Goal: Task Accomplishment & Management: Manage account settings

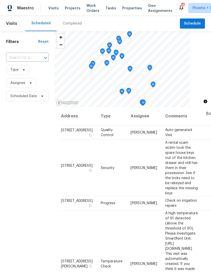
click at [30, 61] on input "text" at bounding box center [20, 58] width 28 height 8
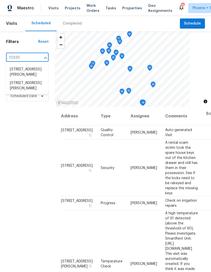
type input "10320"
click at [35, 93] on li "10320 W Cashman Dr, Peoria, AZ 85383" at bounding box center [27, 86] width 42 height 14
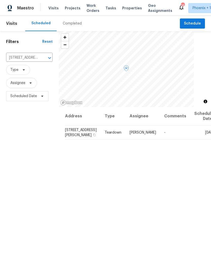
click at [0, 0] on icon at bounding box center [0, 0] width 0 height 0
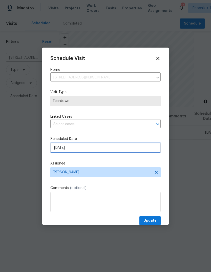
click at [85, 147] on input "9/30/2025" at bounding box center [105, 148] width 110 height 10
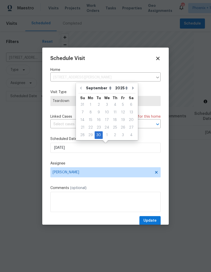
click at [168, 57] on div "Schedule Visit Home 10320 W Cashman Dr, Peoria, AZ 85383 ​ Visit Type Teardown …" at bounding box center [105, 136] width 126 height 177
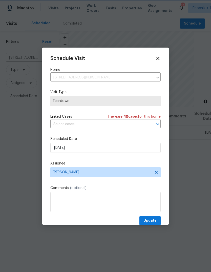
click at [168, 57] on div "Schedule Visit Home 10320 W Cashman Dr, Peoria, AZ 85383 ​ Visit Type Teardown …" at bounding box center [105, 136] width 126 height 177
click at [159, 59] on icon at bounding box center [157, 58] width 3 height 3
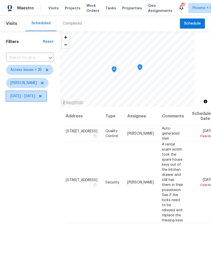
click at [35, 97] on span "Wed, Sep 10 - Mon, Sep 29" at bounding box center [22, 96] width 25 height 5
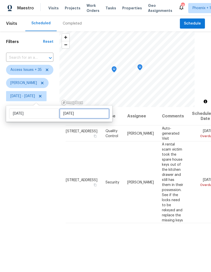
click at [100, 113] on input "Mon, Sep 29" at bounding box center [84, 113] width 50 height 10
select select "8"
select select "2025"
select select "9"
select select "2025"
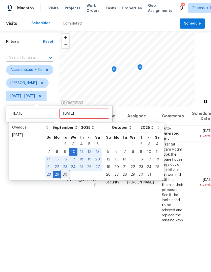
click at [65, 172] on div "30" at bounding box center [65, 174] width 8 height 7
type input "Tue, Sep 30"
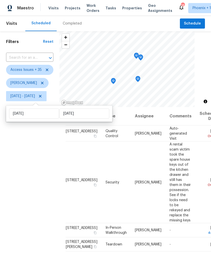
click at [45, 196] on div "Filters Reset ​ Access Issues + 35 Eric Scott Wed, Sep 10 - Tue, Sep 30" at bounding box center [29, 177] width 59 height 293
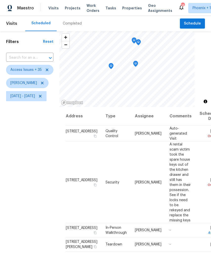
click at [112, 65] on icon "Map marker" at bounding box center [111, 64] width 3 height 1
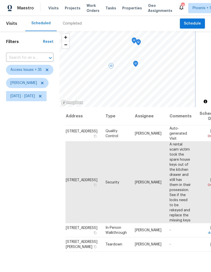
click at [138, 62] on icon "Map marker" at bounding box center [135, 64] width 5 height 6
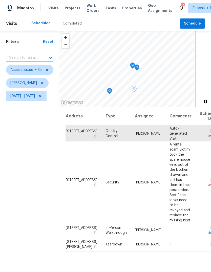
click at [139, 66] on icon "Map marker" at bounding box center [137, 68] width 5 height 6
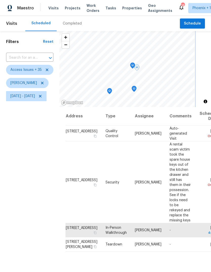
click at [135, 64] on icon "Map marker" at bounding box center [132, 66] width 5 height 6
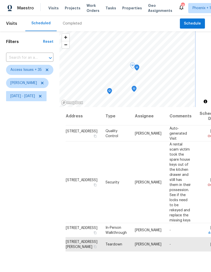
click at [139, 67] on icon "Map marker" at bounding box center [137, 68] width 5 height 6
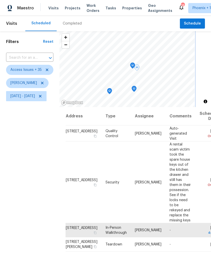
click at [135, 63] on icon "Map marker" at bounding box center [132, 66] width 5 height 6
